Goal: Transaction & Acquisition: Book appointment/travel/reservation

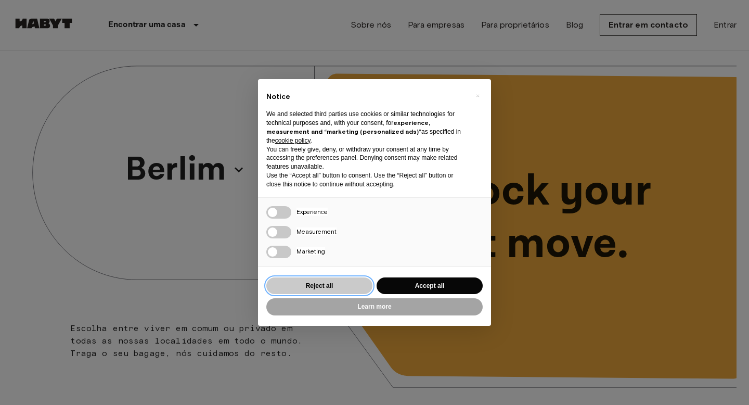
click at [322, 287] on button "Reject all" at bounding box center [319, 285] width 106 height 17
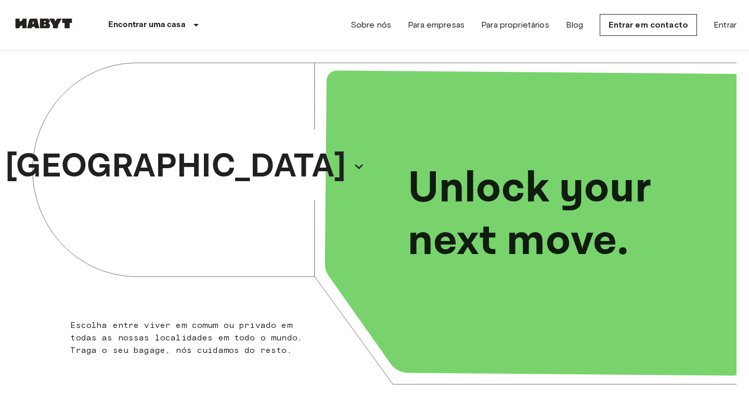
scroll to position [6, 0]
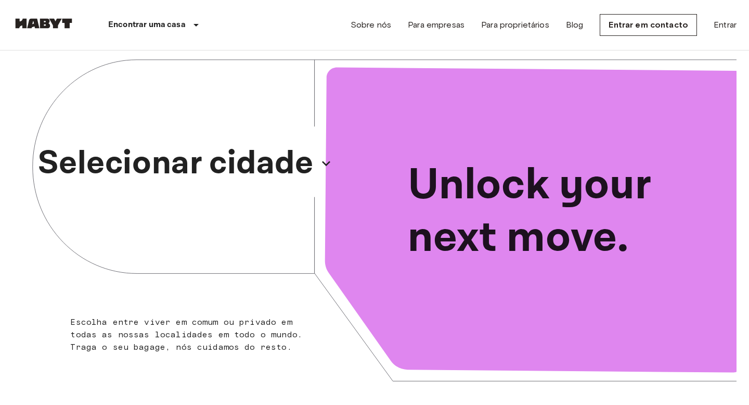
click at [168, 174] on p "Selecionar cidade" at bounding box center [175, 163] width 275 height 50
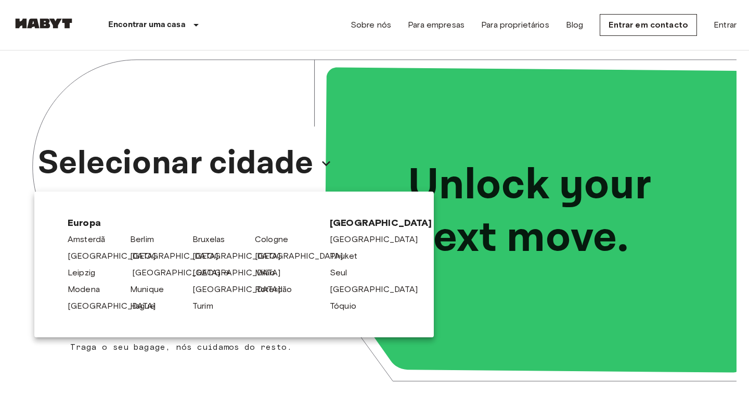
click at [138, 270] on link "[GEOGRAPHIC_DATA]" at bounding box center [181, 272] width 99 height 12
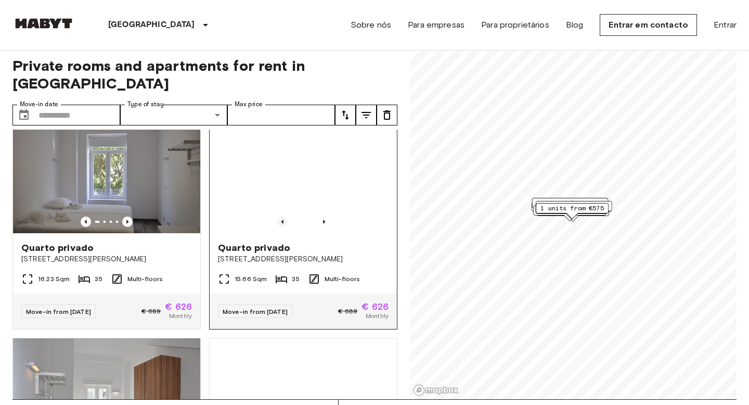
scroll to position [30, 0]
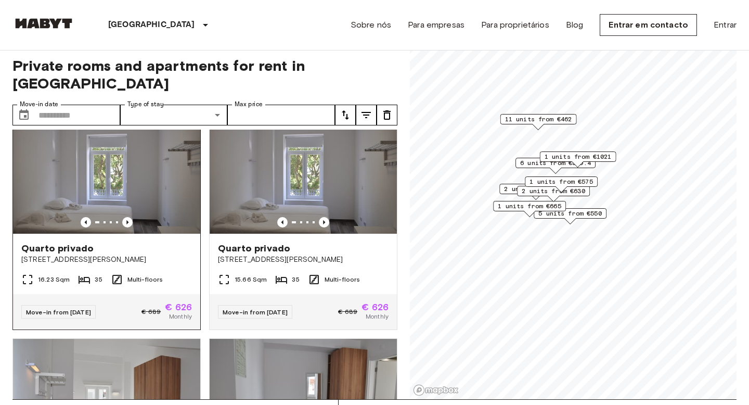
click at [148, 170] on img at bounding box center [106, 171] width 187 height 125
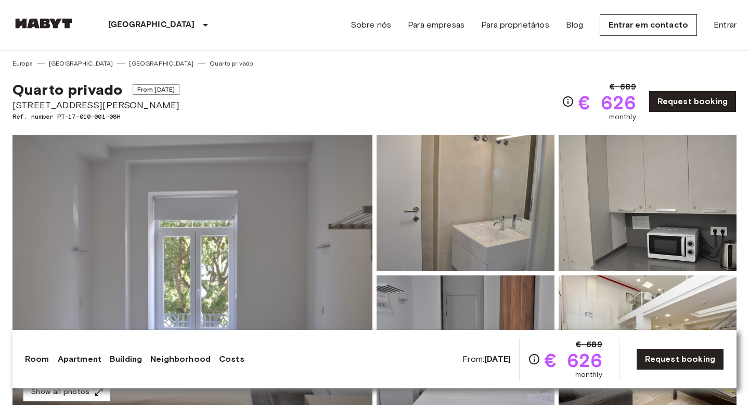
click at [572, 100] on icon "Check cost overview for full price breakdown. Please note that discounts apply …" at bounding box center [568, 101] width 12 height 12
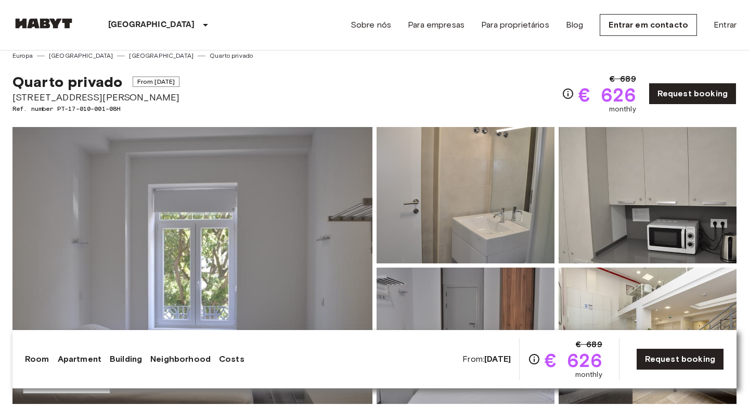
scroll to position [5, 0]
